Goal: Information Seeking & Learning: Learn about a topic

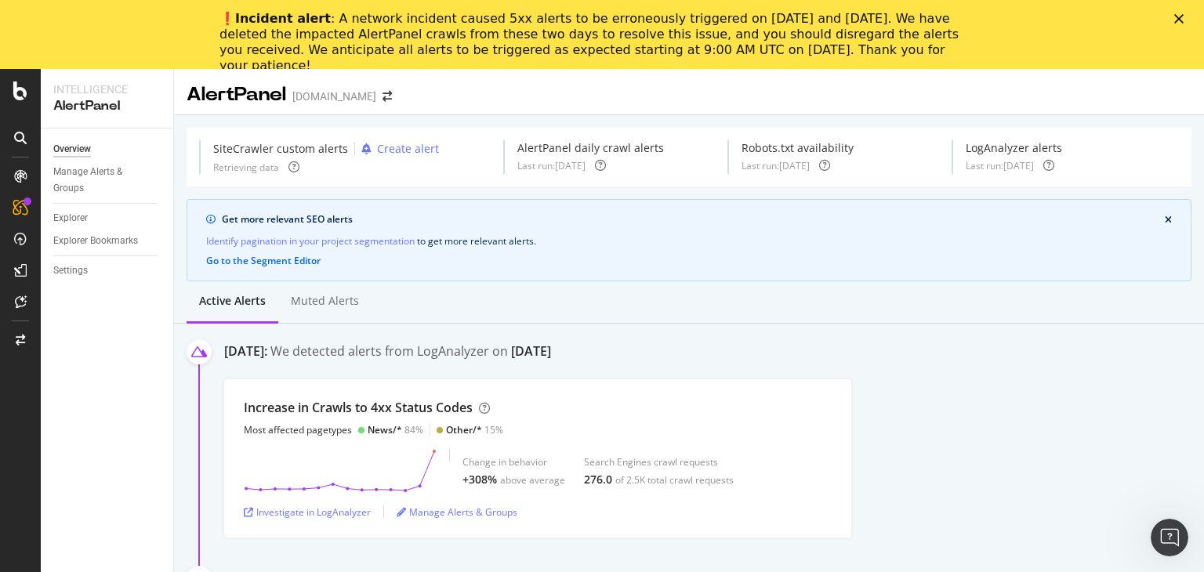
click at [593, 67] on div "❗️ Incident alert : A network incident caused 5xx alerts to be erroneously trig…" at bounding box center [602, 34] width 1204 height 69
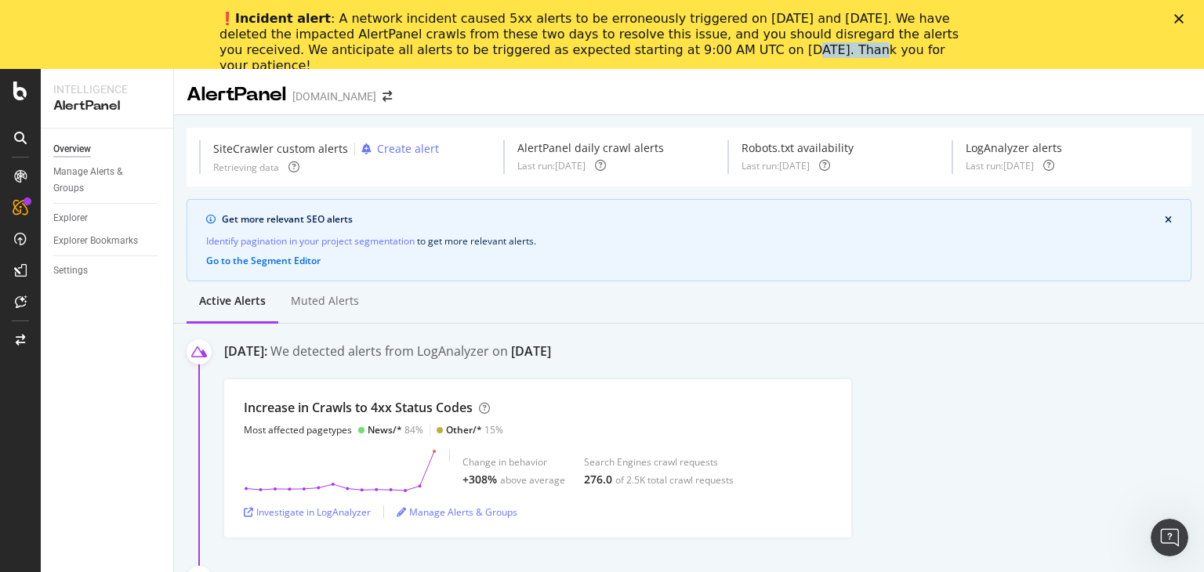
click at [593, 67] on div "❗️ Incident alert : A network incident caused 5xx alerts to be erroneously trig…" at bounding box center [602, 34] width 1204 height 69
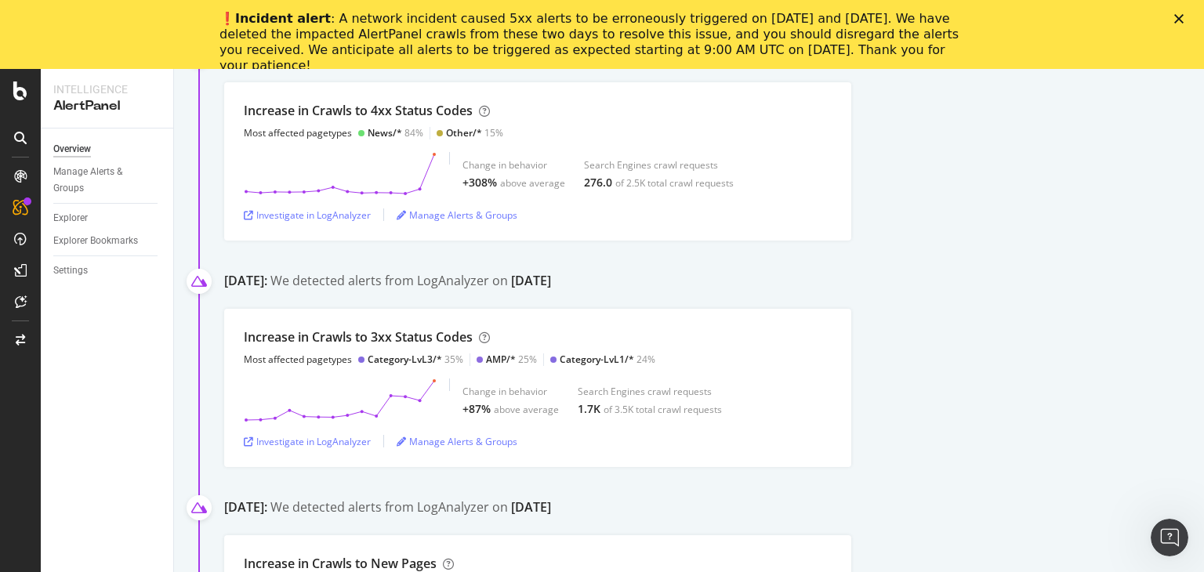
scroll to position [159, 0]
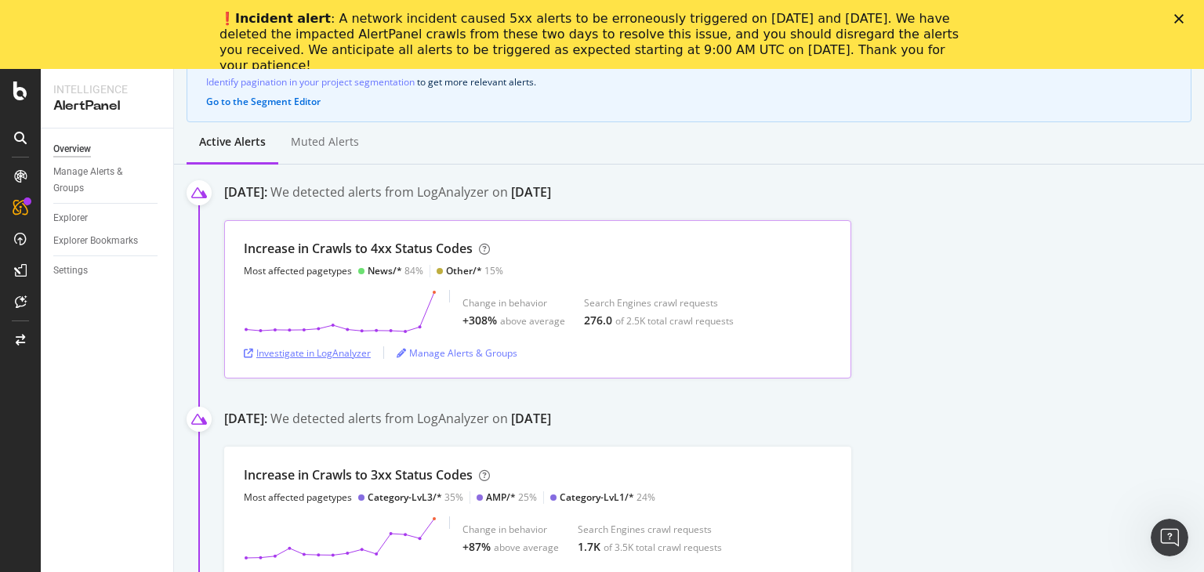
click at [345, 350] on div "Investigate in LogAnalyzer" at bounding box center [307, 353] width 127 height 13
click at [390, 303] on icon at bounding box center [340, 312] width 193 height 44
click at [430, 250] on div "Increase in Crawls to 4xx Status Codes" at bounding box center [358, 249] width 229 height 18
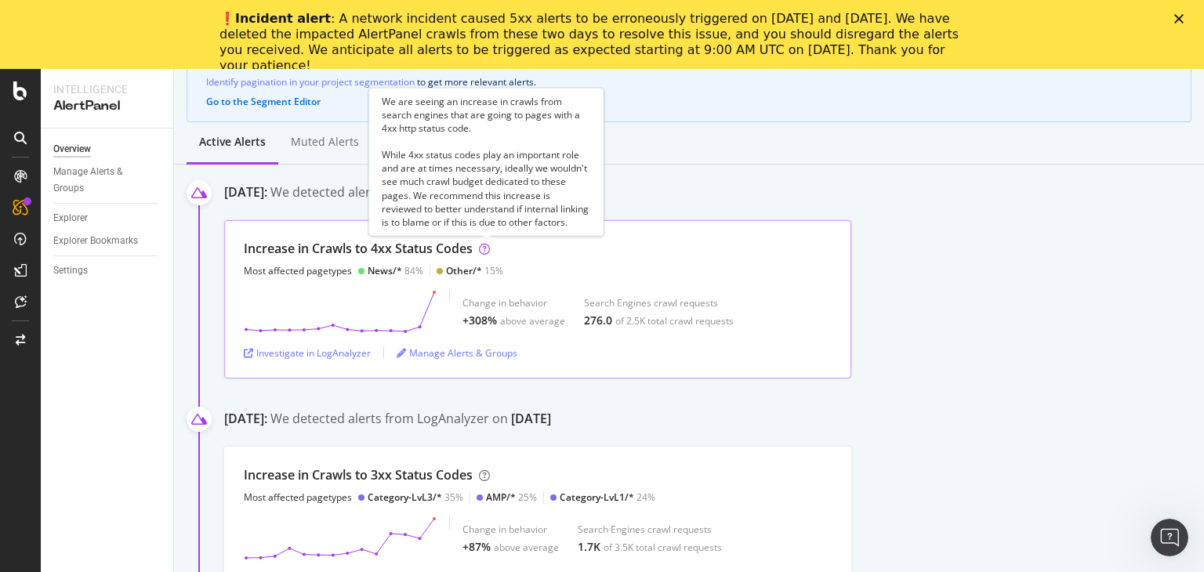
click at [482, 248] on icon at bounding box center [484, 249] width 11 height 11
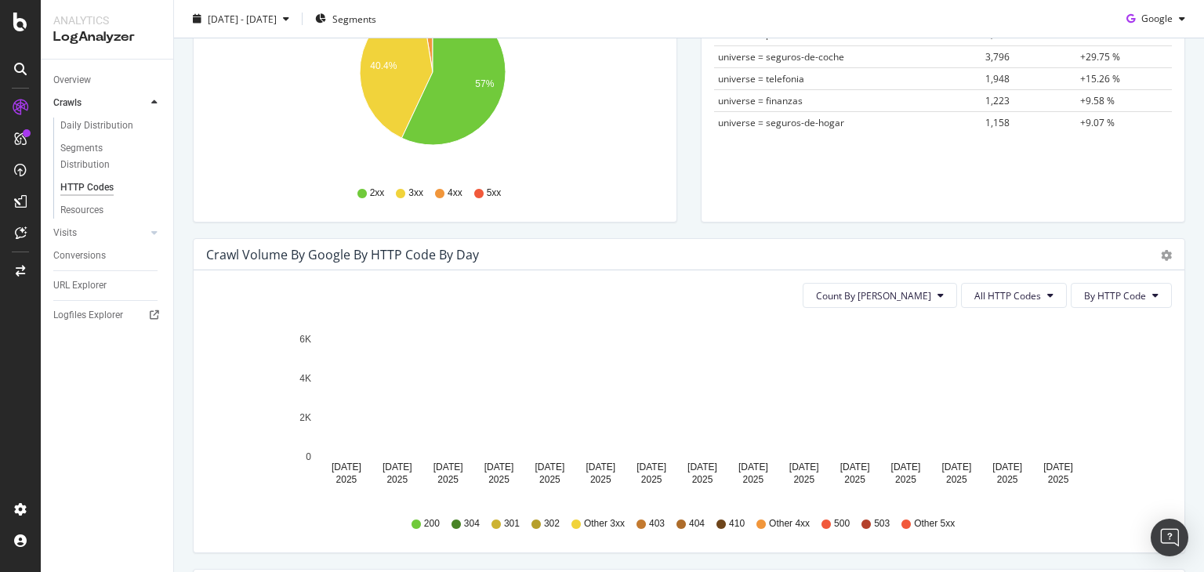
scroll to position [401, 0]
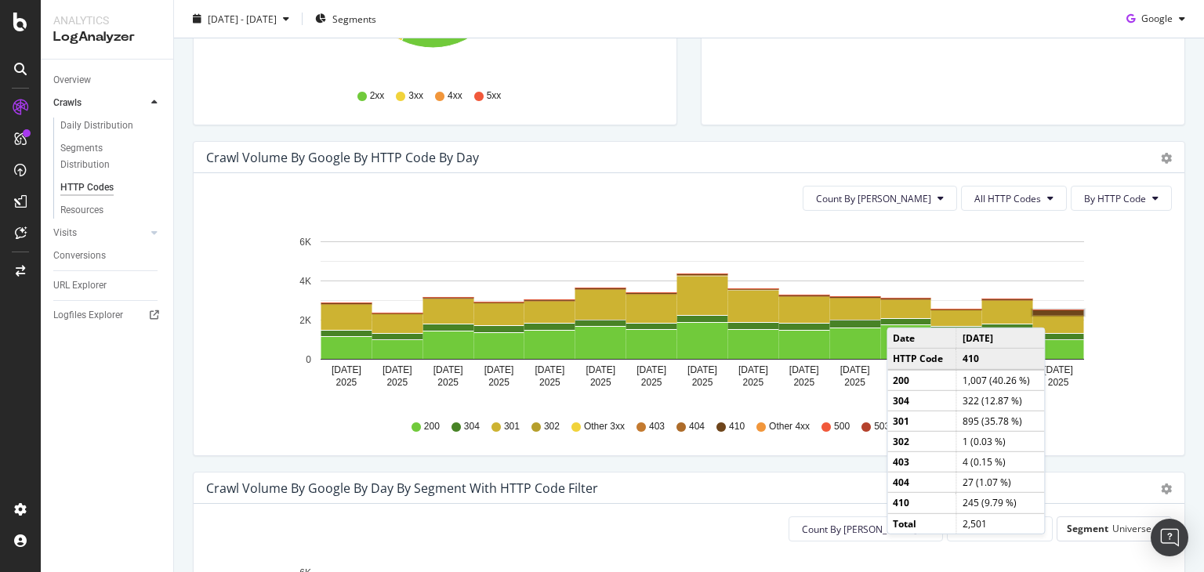
click at [1049, 311] on rect "A chart." at bounding box center [1058, 313] width 51 height 5
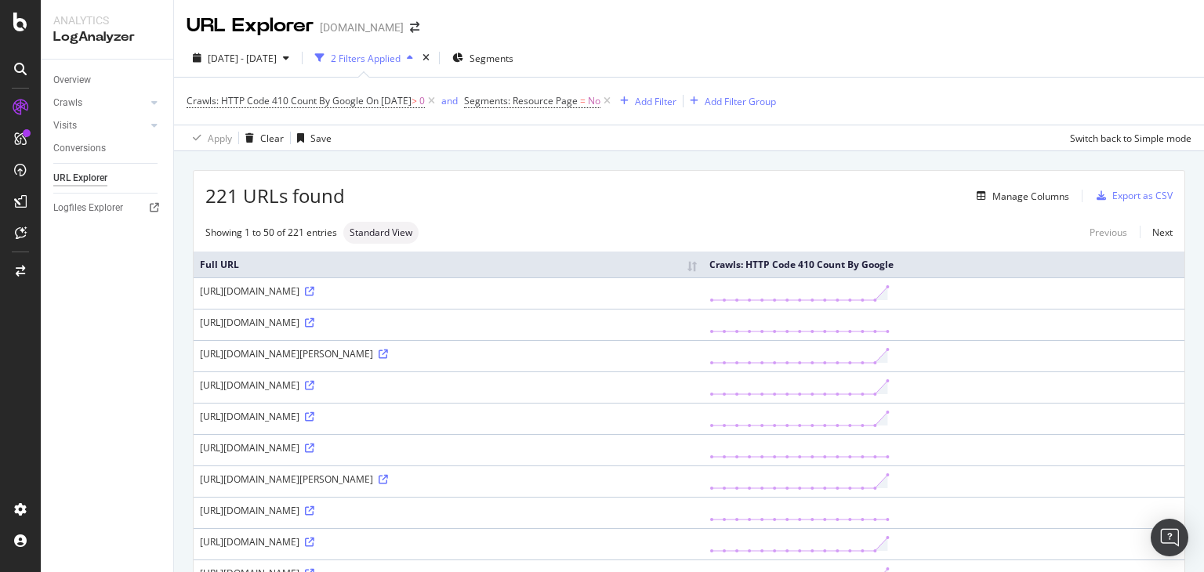
click at [271, 296] on div "[URL][DOMAIN_NAME]" at bounding box center [448, 291] width 497 height 13
click at [271, 296] on div "https://www.rastreator.com/articulos-destacados/ahorrar-en-seguro-coche.aspx" at bounding box center [448, 291] width 497 height 13
copy div "https://www.rastreator.com/articulos-destacados/ahorrar-en-seguro-coche.aspx"
drag, startPoint x: 199, startPoint y: 346, endPoint x: 619, endPoint y: 359, distance: 420.5
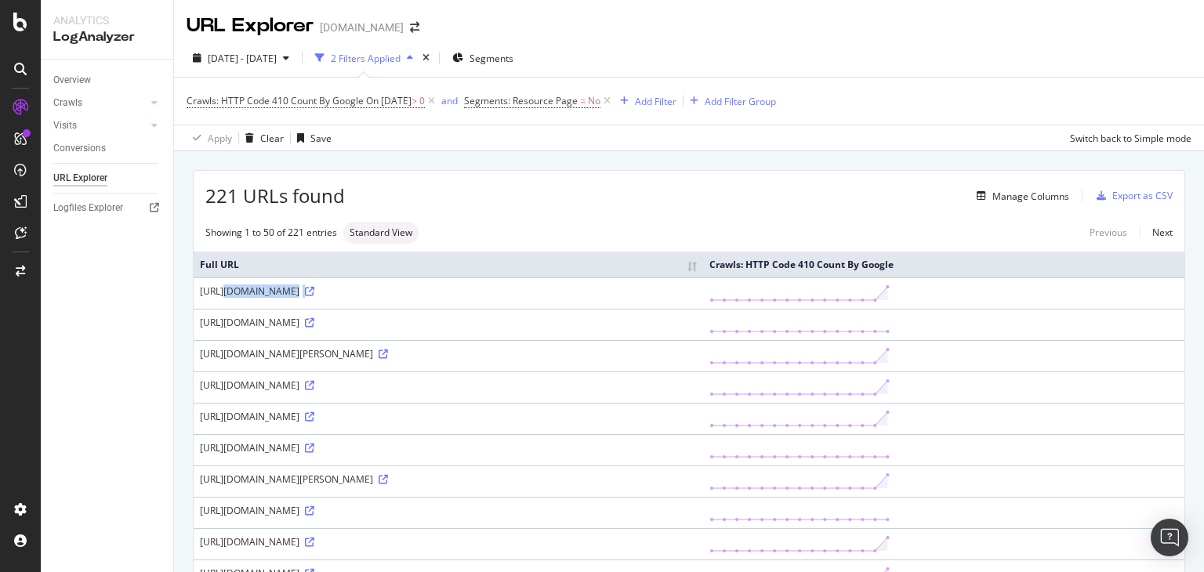
click at [619, 359] on td "https://www.rastreator.com/depositos-bancarios/noticias/axa-lanza-dos-nuevos-de…" at bounding box center [449, 355] width 510 height 31
copy div "https://www.rastreator.com/depositos-bancarios/noticias/axa-lanza-dos-nuevos-de…"
click at [388, 350] on icon at bounding box center [383, 354] width 9 height 9
copy div "https://www.rastreator.com/depositos-bancarios/noticias/axa-lanza-dos-nuevos-de…"
click at [1024, 190] on div "Manage Columns" at bounding box center [1031, 196] width 77 height 13
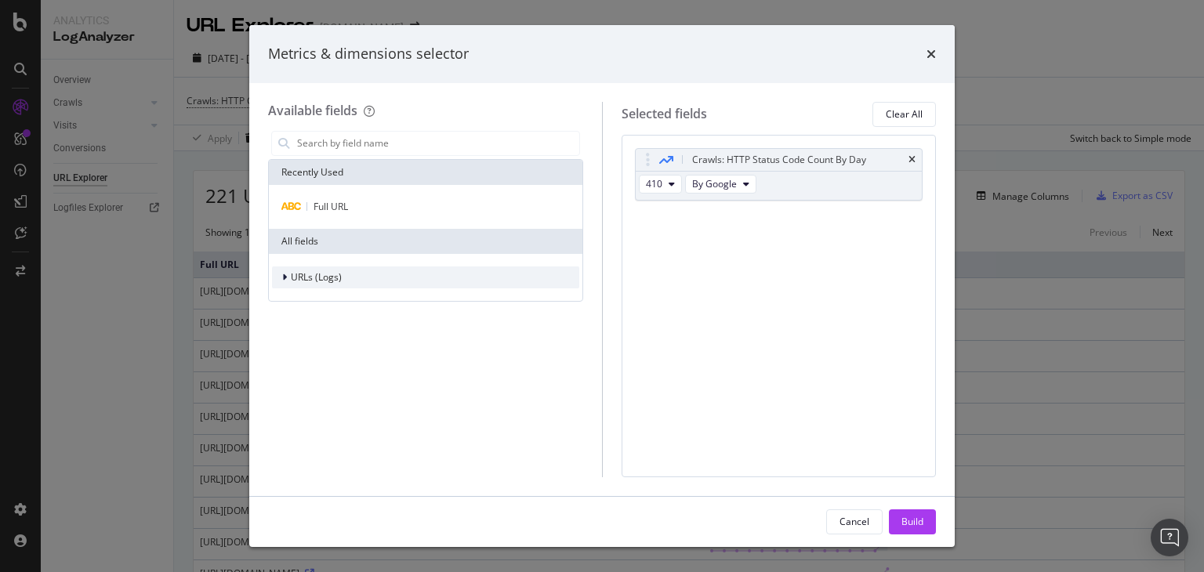
click at [296, 277] on span "URLs (Logs)" at bounding box center [316, 277] width 51 height 13
click at [928, 57] on icon "times" at bounding box center [931, 54] width 9 height 13
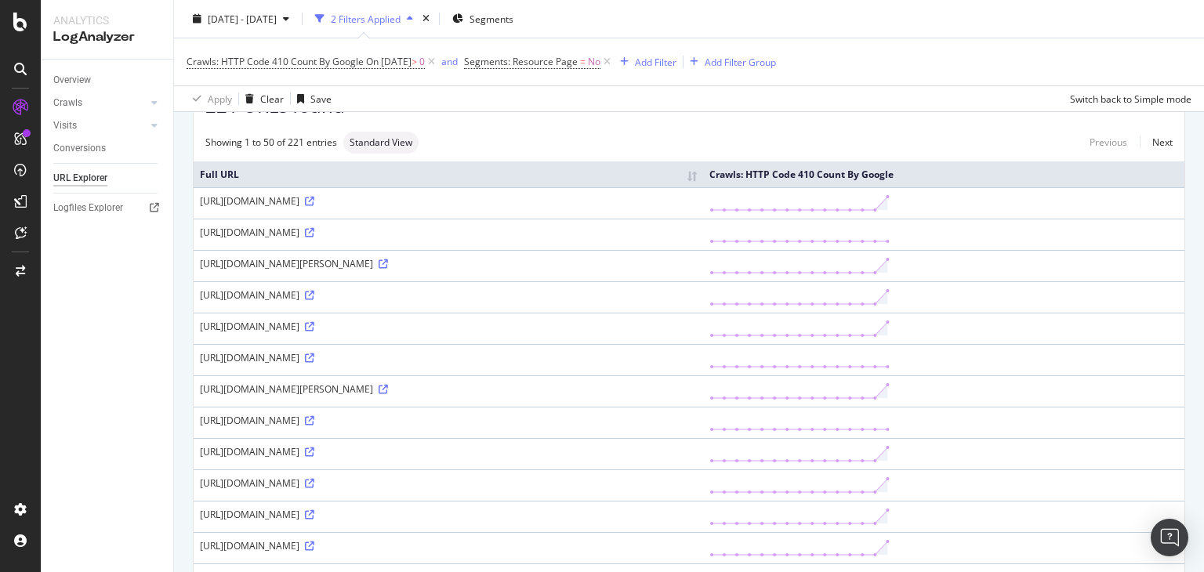
scroll to position [91, 0]
click at [285, 350] on div "https://www.rastreator.com/finanzas/noticias.aspx" at bounding box center [448, 356] width 497 height 13
copy div "https://www.rastreator.com/finanzas/noticias.aspx"
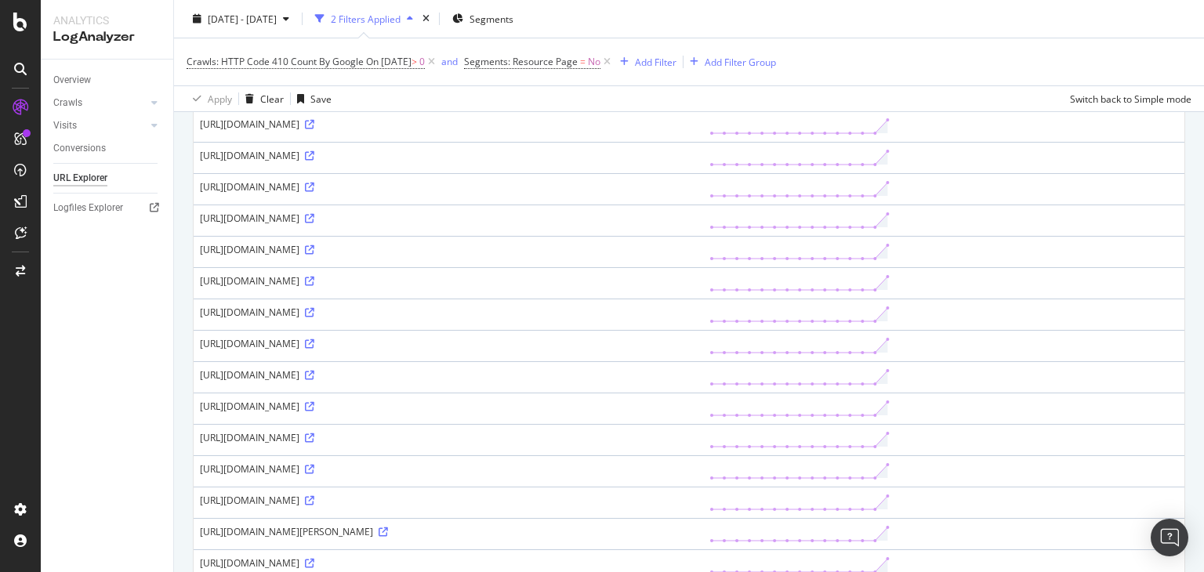
scroll to position [932, 0]
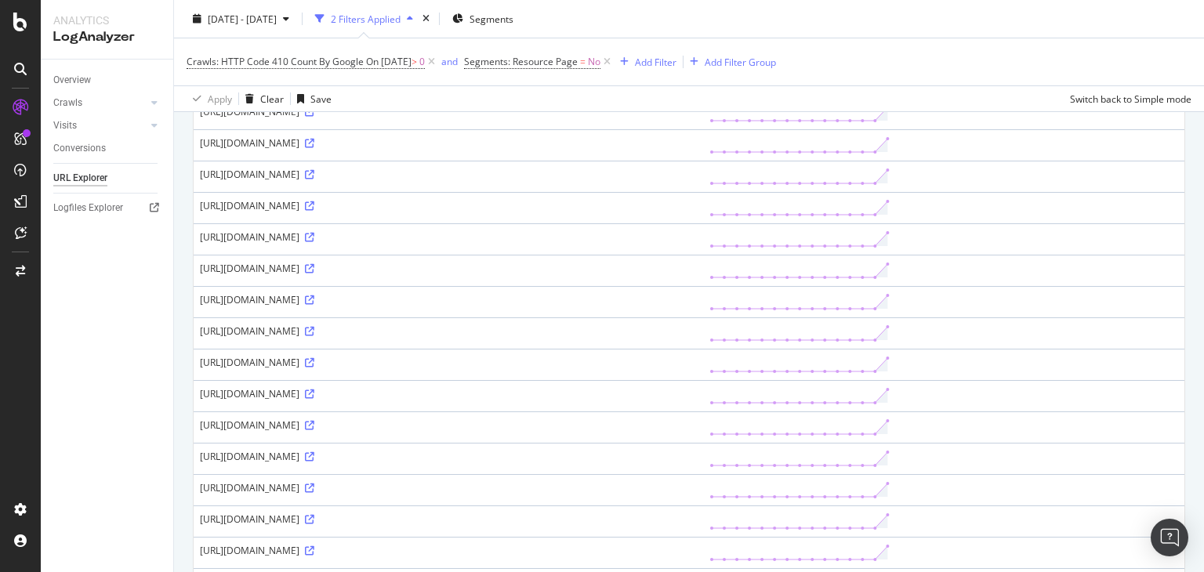
click at [449, 263] on div "https://www.rastreator.com/noticias/hipotecas/euribor-octubre-2023" at bounding box center [448, 268] width 497 height 13
copy div "https://www.rastreator.com/noticias/hipotecas/euribor-octubre-2023"
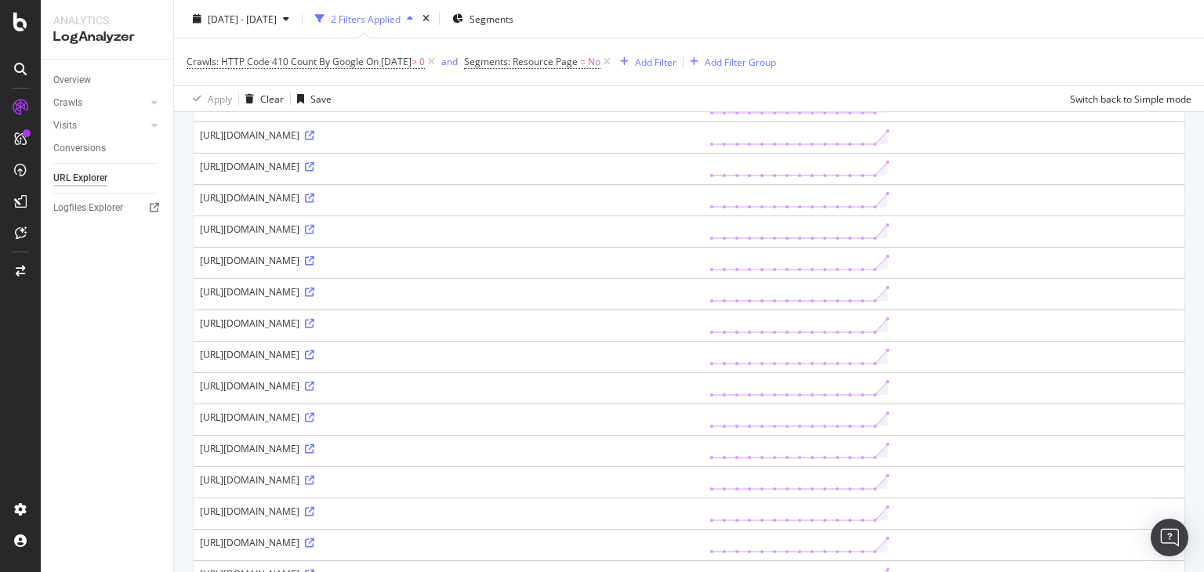
scroll to position [1098, 0]
click at [507, 316] on div "https://www.rastreator.com/noticias/hipotecas/interes-fijo-mas-barato-variable" at bounding box center [448, 322] width 497 height 13
copy div "https://www.rastreator.com/noticias/hipotecas/interes-fijo-mas-barato-variable"
